Goal: Use online tool/utility: Utilize a website feature to perform a specific function

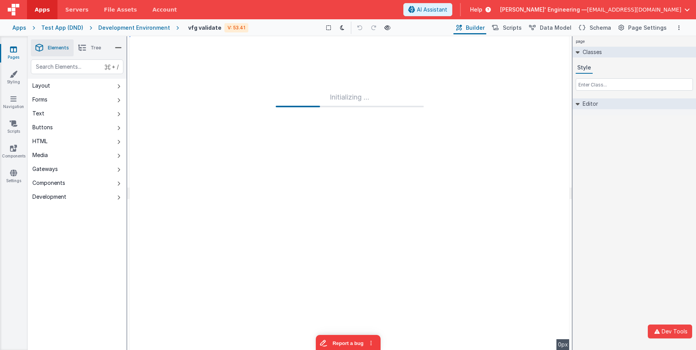
click at [622, 174] on div "page Classes Style Editor DEV: Focus DEV: builderToggleConditionalCSS DEV: Remo…" at bounding box center [633, 192] width 123 height 313
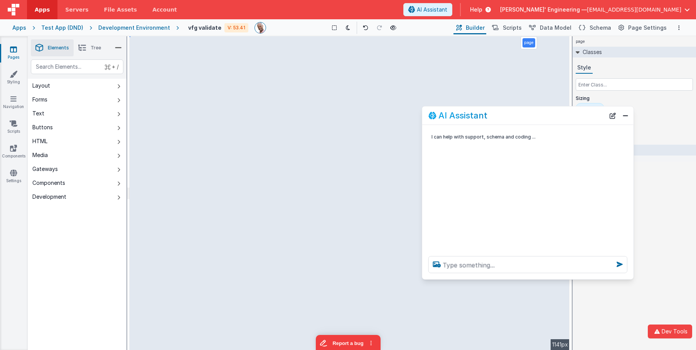
drag, startPoint x: 175, startPoint y: 177, endPoint x: 568, endPoint y: 119, distance: 397.7
click at [568, 119] on div "AI Assistant" at bounding box center [516, 115] width 177 height 9
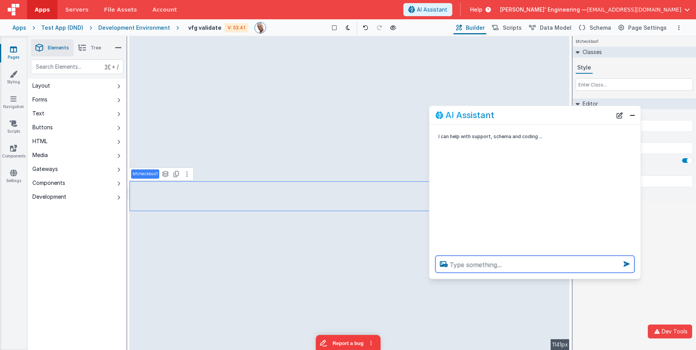
click at [466, 271] on textarea at bounding box center [534, 264] width 199 height 17
type textarea "change the label to "I agree""
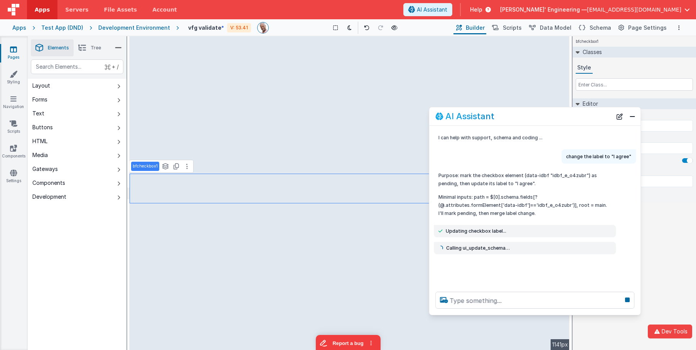
drag, startPoint x: 544, startPoint y: 278, endPoint x: 543, endPoint y: 311, distance: 33.5
click at [544, 313] on div at bounding box center [534, 299] width 211 height 29
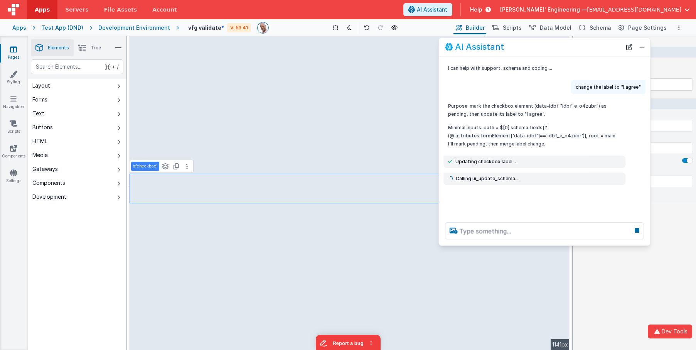
drag, startPoint x: 521, startPoint y: 118, endPoint x: 531, endPoint y: 48, distance: 70.4
click at [531, 48] on div "AI Assistant" at bounding box center [533, 46] width 177 height 9
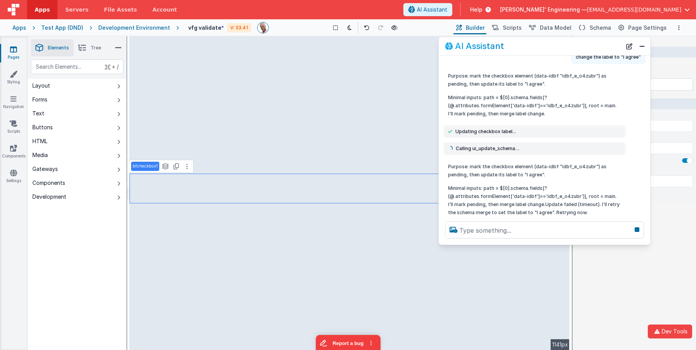
scroll to position [34, 0]
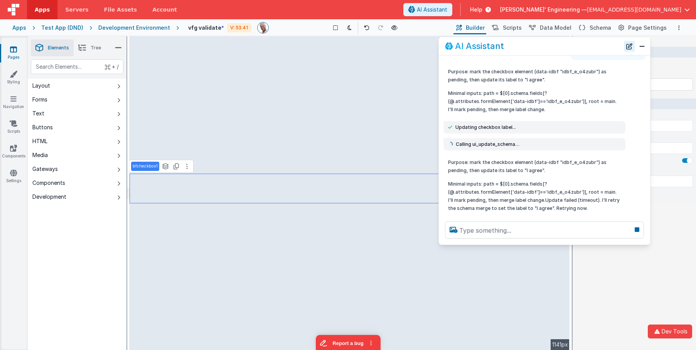
click at [633, 46] on button "New Chat" at bounding box center [629, 46] width 11 height 11
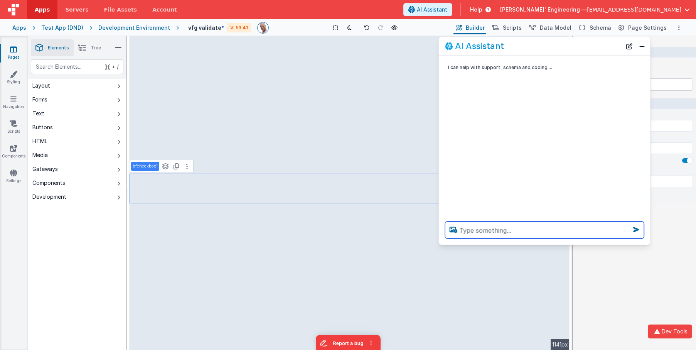
click at [493, 228] on textarea at bounding box center [544, 229] width 199 height 17
type textarea "change label ti I agree"
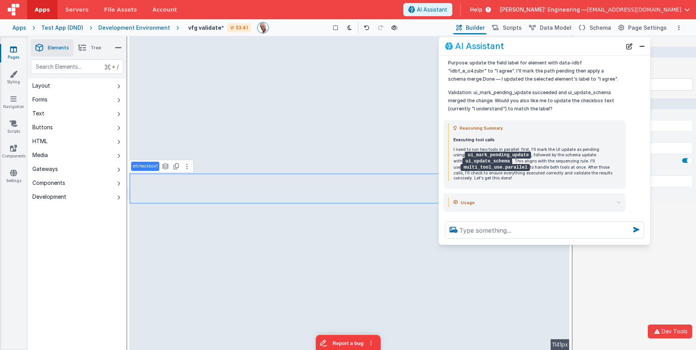
scroll to position [114, 0]
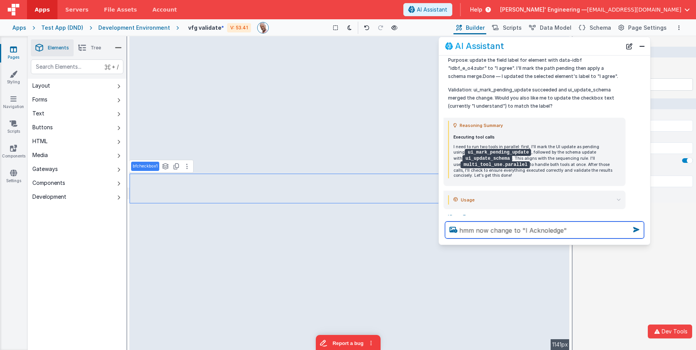
type textarea "hmm now change to "I Acknoledge""
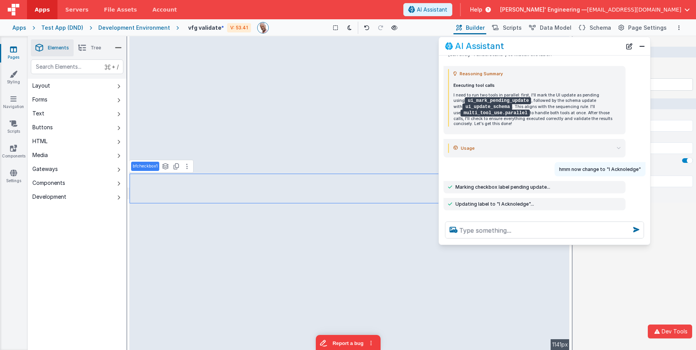
scroll to position [161, 0]
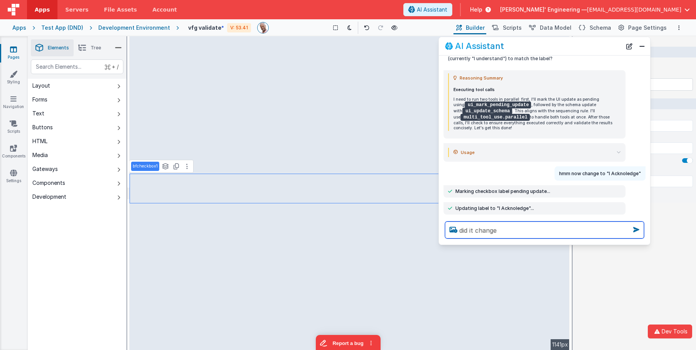
type textarea "did it change"
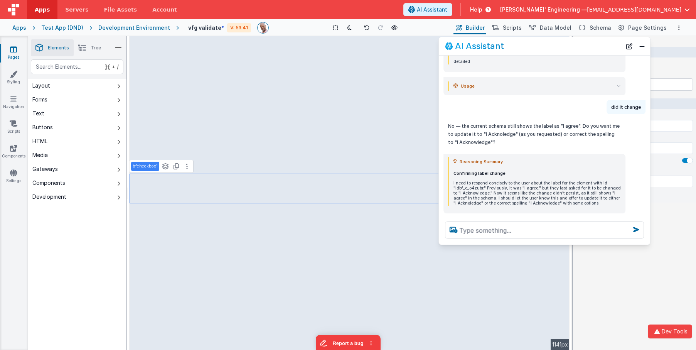
scroll to position [496, 0]
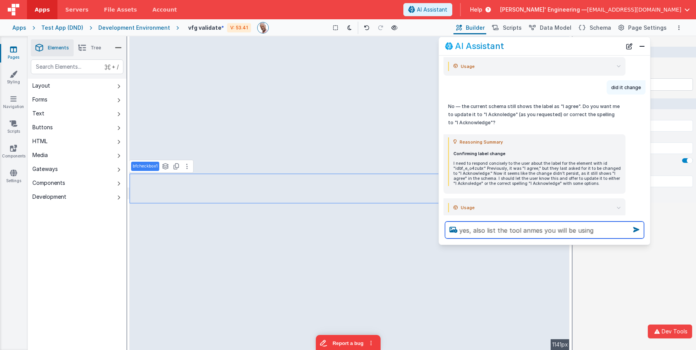
type textarea "yes, also list the tool anmes you will be using"
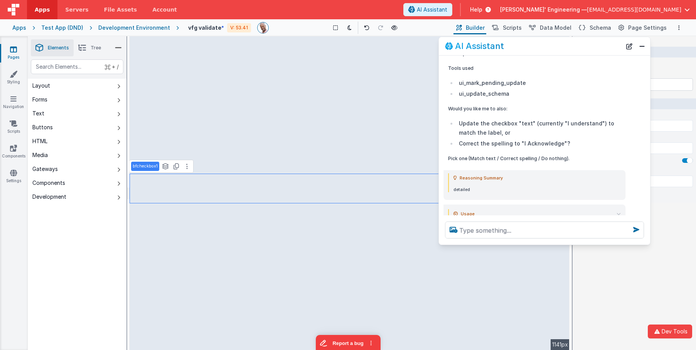
scroll to position [837, 0]
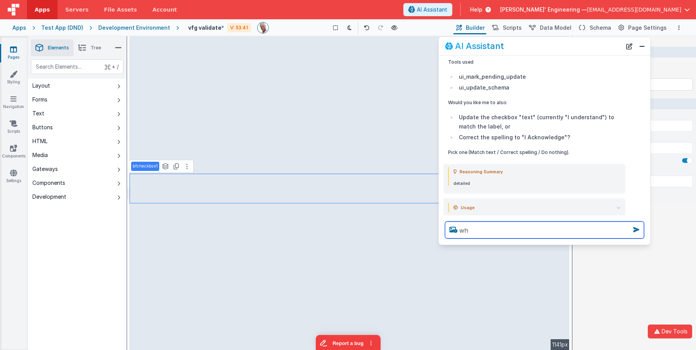
type textarea "w"
type textarea "yes"
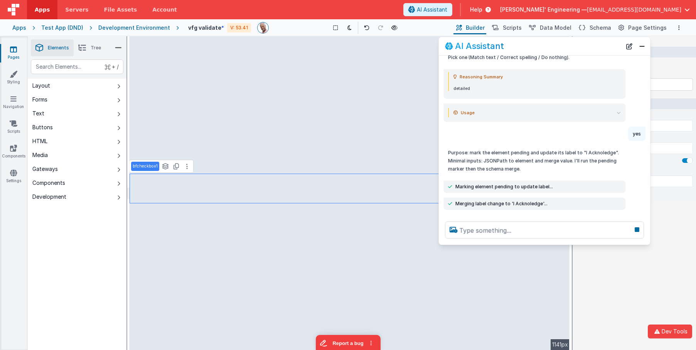
scroll to position [953, 0]
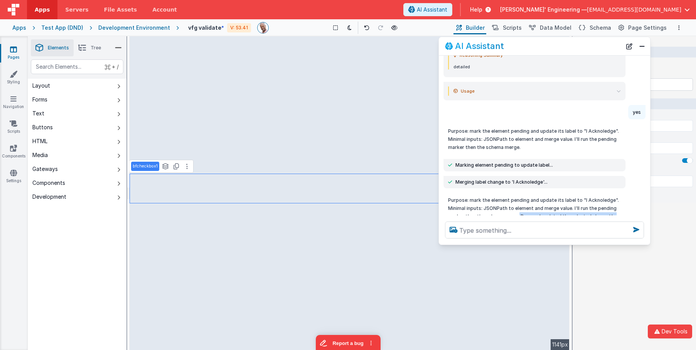
drag, startPoint x: 518, startPoint y: 200, endPoint x: 572, endPoint y: 207, distance: 53.7
click at [572, 207] on p "Purpose: mark the element pending and update its label to "I Acknoledge". Minim…" at bounding box center [534, 212] width 173 height 32
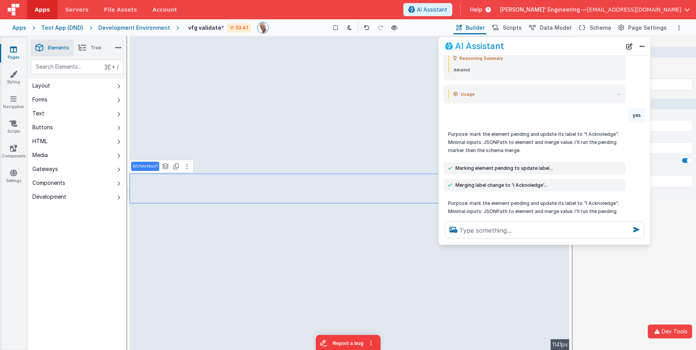
scroll to position [951, 0]
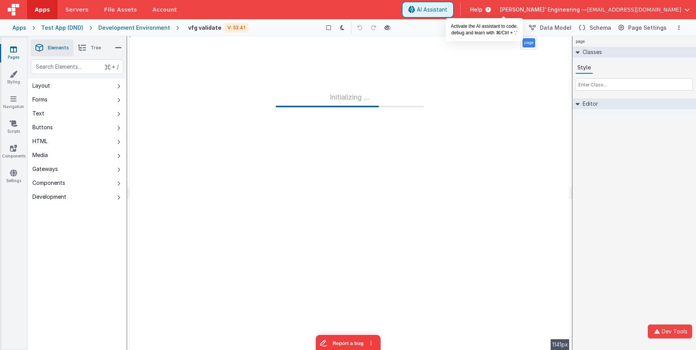
click at [447, 11] on span "AI Assistant" at bounding box center [432, 10] width 30 height 8
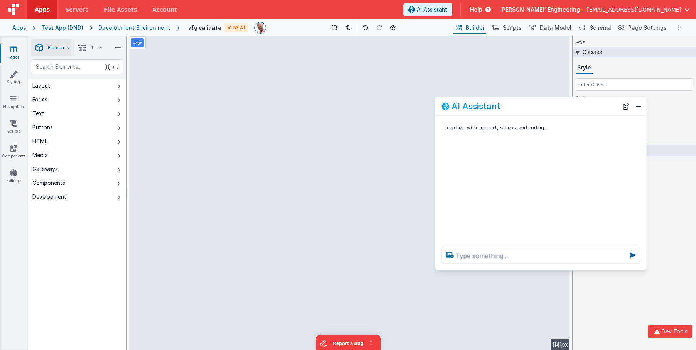
drag, startPoint x: 164, startPoint y: 180, endPoint x: 600, endPoint y: 104, distance: 443.2
click at [600, 104] on div "AI Assistant" at bounding box center [529, 105] width 177 height 9
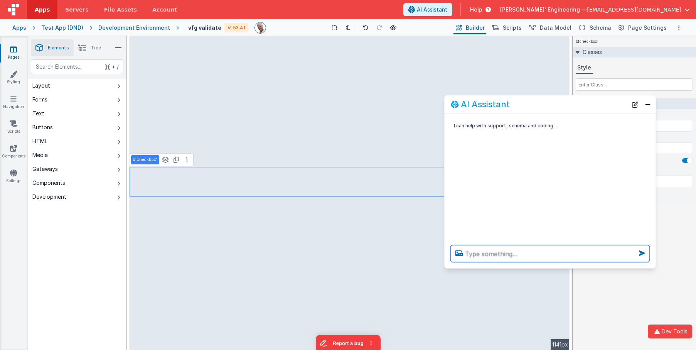
click at [495, 253] on textarea at bounding box center [550, 253] width 199 height 17
type textarea "Change do you understand to do you acknowledge"
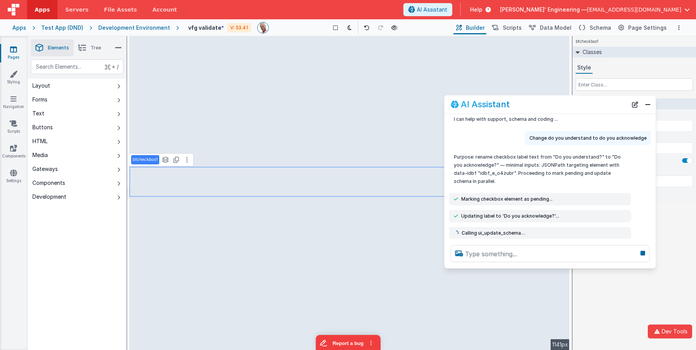
scroll to position [7, 0]
click at [641, 254] on icon at bounding box center [642, 253] width 11 height 12
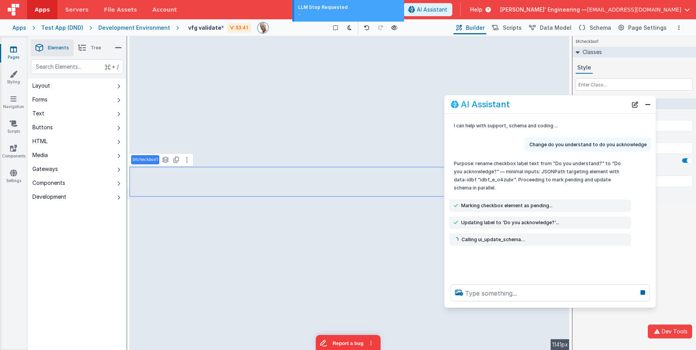
scroll to position [0, 0]
drag, startPoint x: 631, startPoint y: 267, endPoint x: 630, endPoint y: 306, distance: 38.6
click at [631, 306] on div at bounding box center [549, 292] width 211 height 29
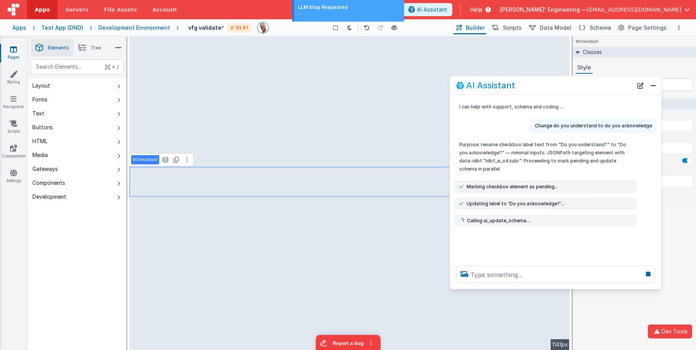
drag, startPoint x: 597, startPoint y: 101, endPoint x: 604, endPoint y: 82, distance: 20.2
click at [604, 82] on div "AI Assistant" at bounding box center [544, 85] width 177 height 9
click at [638, 86] on button "New Chat" at bounding box center [640, 84] width 11 height 11
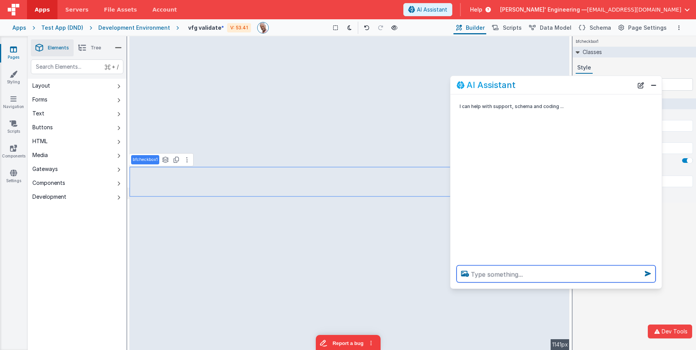
click at [534, 277] on textarea at bounding box center [555, 273] width 199 height 17
click at [362, 26] on button at bounding box center [366, 27] width 11 height 11
click at [365, 27] on icon at bounding box center [366, 27] width 5 height 5
type input "Do you understand?"
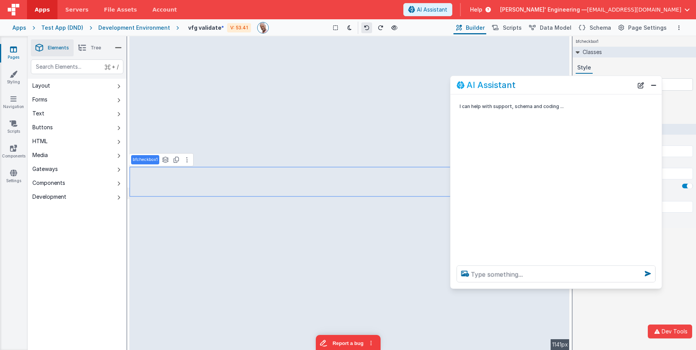
click at [365, 27] on icon at bounding box center [366, 27] width 5 height 5
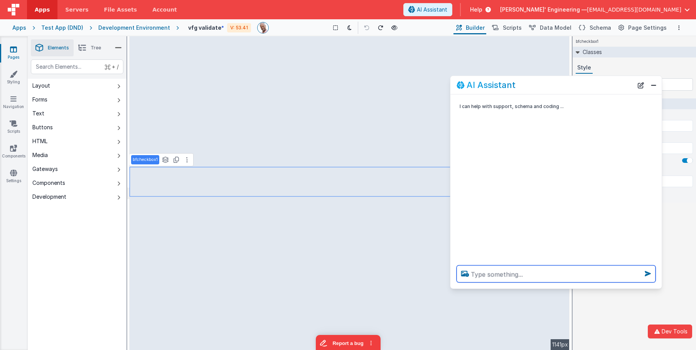
click at [498, 277] on textarea at bounding box center [555, 273] width 199 height 17
click at [535, 274] on textarea "Change do you acknowledge to do you acknowledge" at bounding box center [555, 273] width 199 height 17
type textarea "Change do you understand to do you acknowledge"
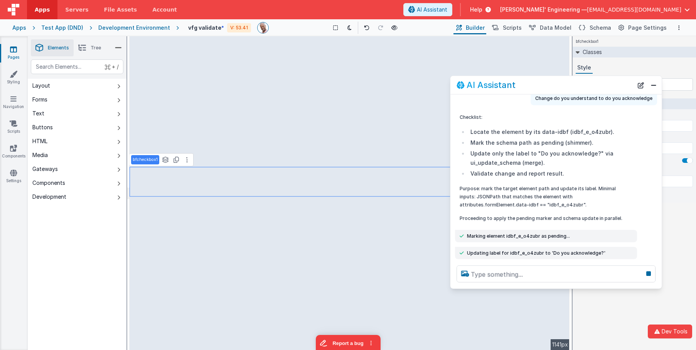
scroll to position [44, 0]
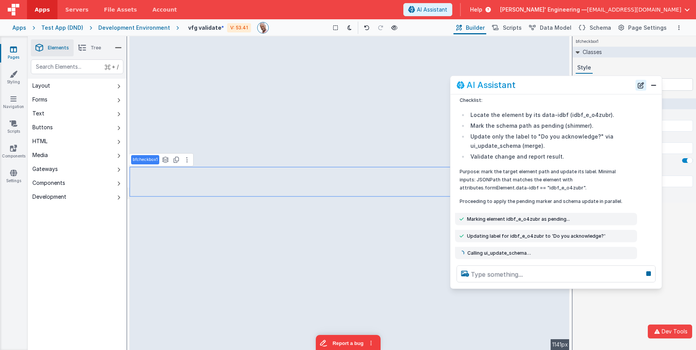
click at [639, 84] on button "New Chat" at bounding box center [640, 84] width 11 height 11
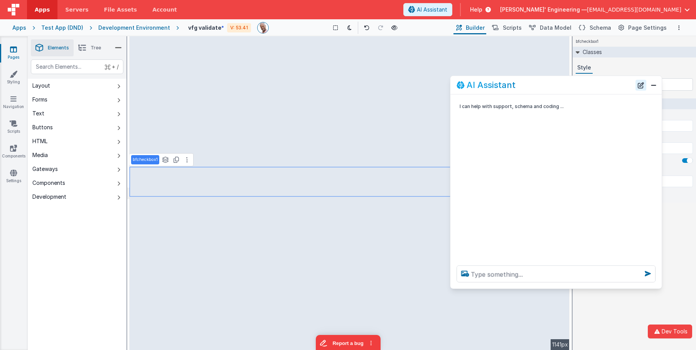
scroll to position [0, 0]
click at [577, 271] on textarea at bounding box center [555, 273] width 199 height 17
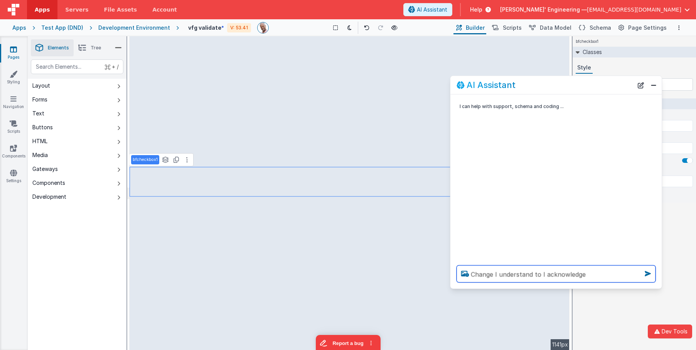
type textarea "Change I understand to I acknowledge"
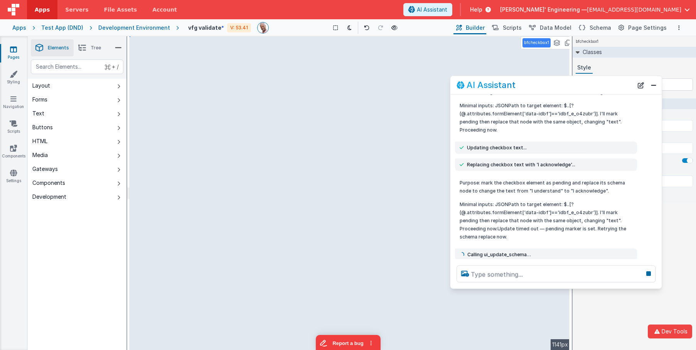
scroll to position [62, 0]
click at [639, 85] on button "New Chat" at bounding box center [640, 84] width 11 height 11
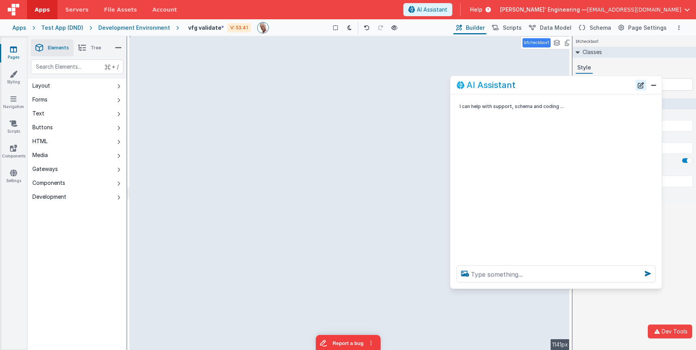
scroll to position [0, 0]
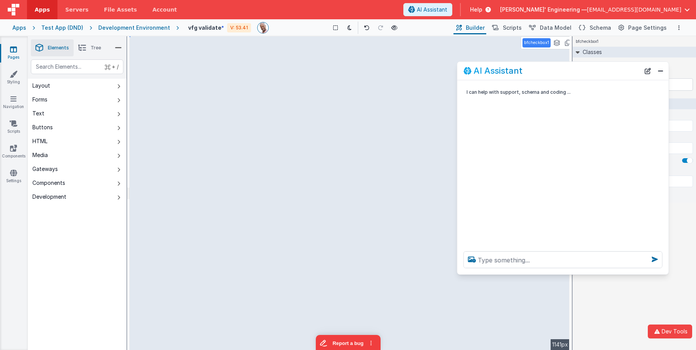
drag, startPoint x: 590, startPoint y: 82, endPoint x: 594, endPoint y: 76, distance: 7.4
click at [594, 76] on div "AI Assistant" at bounding box center [562, 71] width 211 height 18
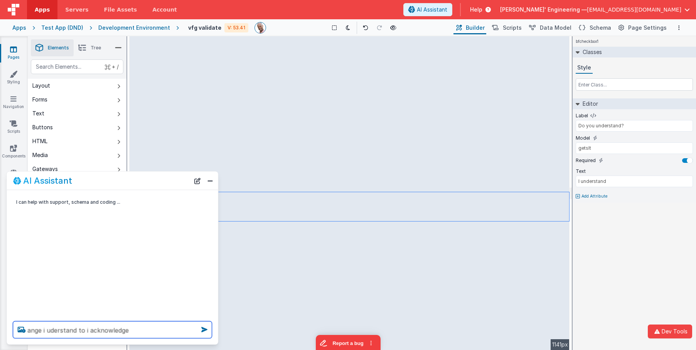
type textarea "ange i uderstand to i acknowledge"
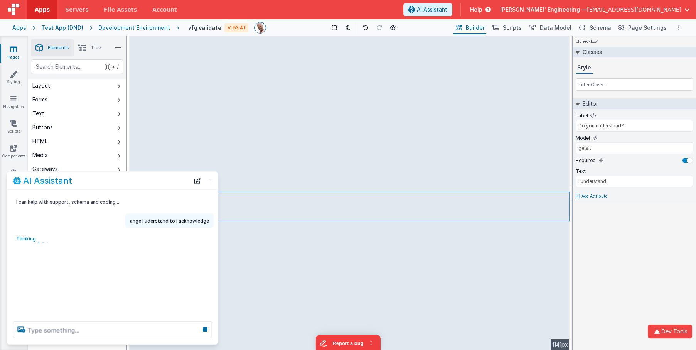
drag, startPoint x: 139, startPoint y: 190, endPoint x: 155, endPoint y: 185, distance: 16.6
click at [155, 185] on div "AI Assistant I can help with support, schema and coding ... ange i uderstand to…" at bounding box center [113, 257] width 212 height 173
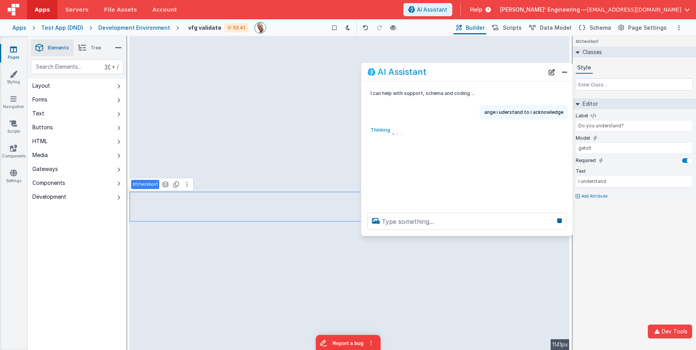
drag, startPoint x: 167, startPoint y: 173, endPoint x: 505, endPoint y: 85, distance: 349.1
click at [501, 69] on div "AI Assistant" at bounding box center [455, 71] width 177 height 9
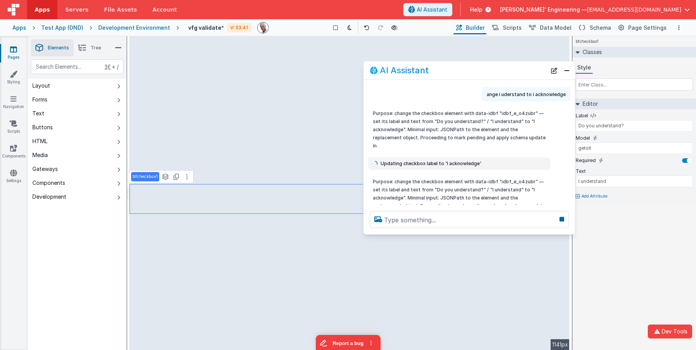
scroll to position [33, 0]
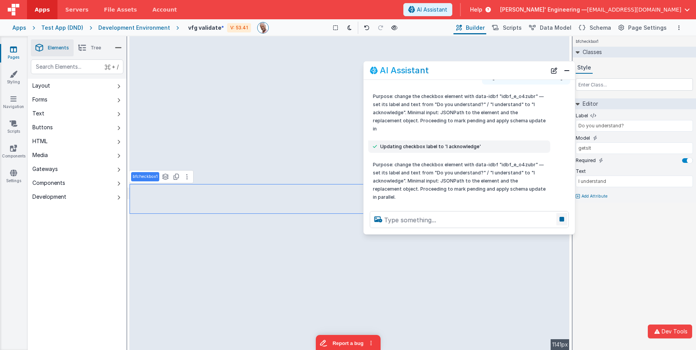
click at [563, 220] on icon at bounding box center [561, 219] width 11 height 12
drag, startPoint x: 489, startPoint y: 111, endPoint x: 571, endPoint y: 111, distance: 82.1
click at [571, 84] on div "ange i uderstand to i acknowledge" at bounding box center [468, 77] width 211 height 14
drag, startPoint x: 552, startPoint y: 69, endPoint x: 549, endPoint y: 74, distance: 6.0
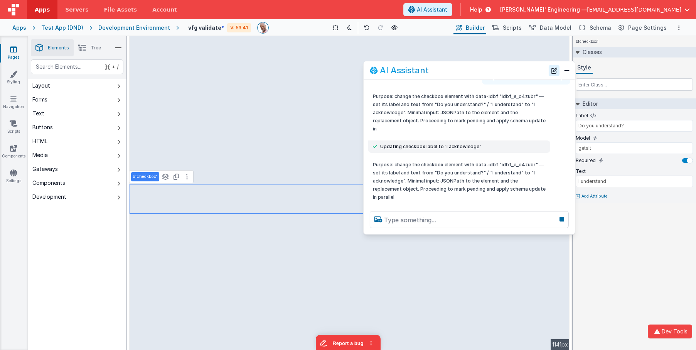
click at [552, 69] on button "New Chat" at bounding box center [553, 70] width 11 height 11
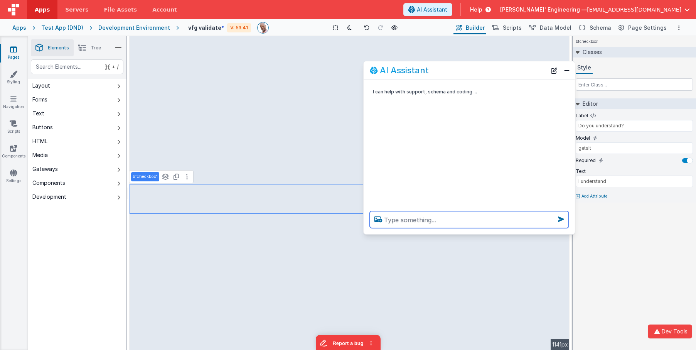
paste textarea "nge i uderstand to i acknowledge"
click at [507, 224] on textarea "change i uderstand to i acknowledge" at bounding box center [469, 219] width 199 height 17
type textarea "change i uderstand to i acknowledge"
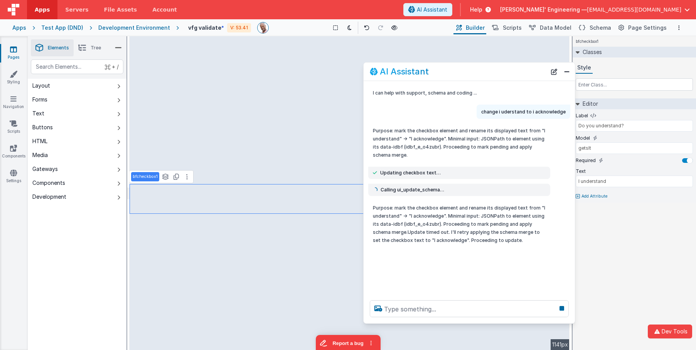
drag, startPoint x: 487, startPoint y: 229, endPoint x: 497, endPoint y: 322, distance: 93.4
click at [497, 322] on div at bounding box center [468, 308] width 211 height 29
click at [491, 289] on div "I can help with support, schema and coding ... change i uderstand to i acknowle…" at bounding box center [468, 187] width 211 height 213
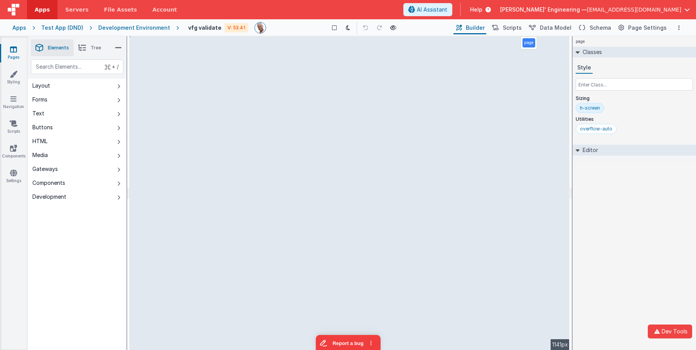
click at [665, 184] on div "page Classes Style Sizing h-screen Utilities overflow-auto Editor DEV: Focus DE…" at bounding box center [633, 192] width 123 height 313
